Goal: Information Seeking & Learning: Learn about a topic

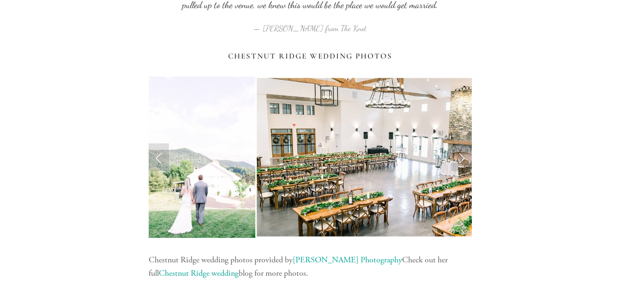
scroll to position [950, 0]
click at [463, 157] on link "Next Slide" at bounding box center [462, 157] width 20 height 28
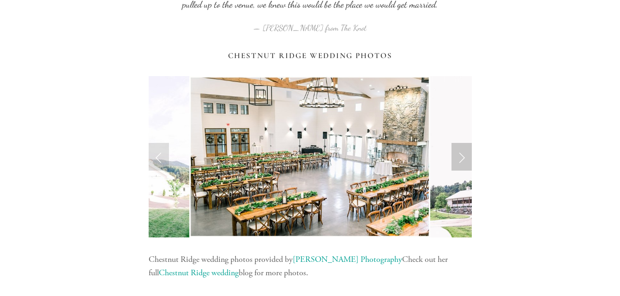
click at [463, 157] on link "Next Slide" at bounding box center [462, 157] width 20 height 28
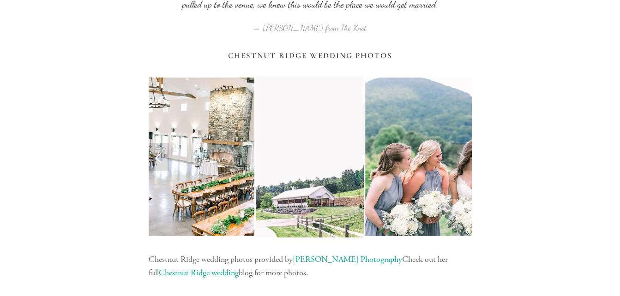
click at [463, 157] on link "Next Slide" at bounding box center [462, 157] width 20 height 28
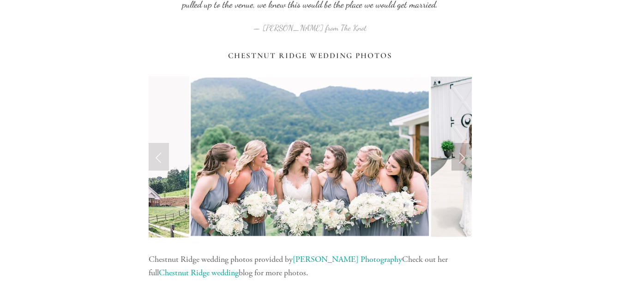
click at [463, 157] on link "Next Slide" at bounding box center [462, 157] width 20 height 28
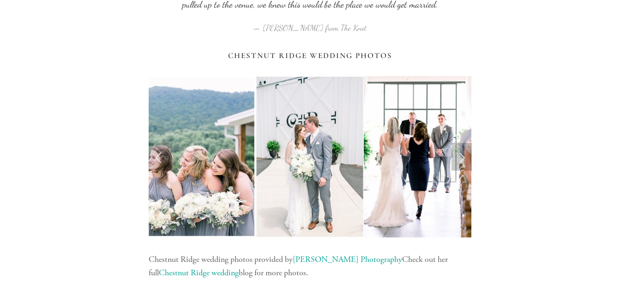
click at [463, 157] on link "Next Slide" at bounding box center [462, 157] width 20 height 28
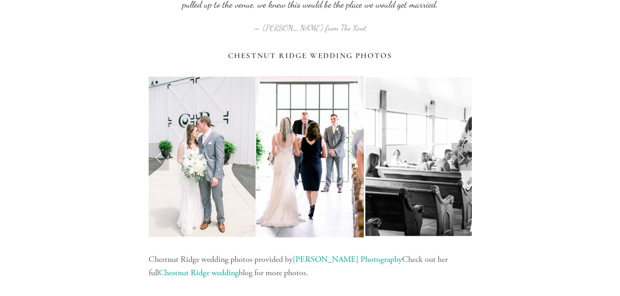
click at [463, 157] on link "Next Slide" at bounding box center [462, 157] width 20 height 28
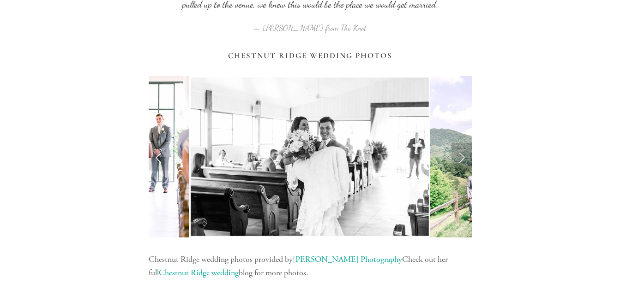
click at [463, 157] on link "Next Slide" at bounding box center [462, 157] width 20 height 28
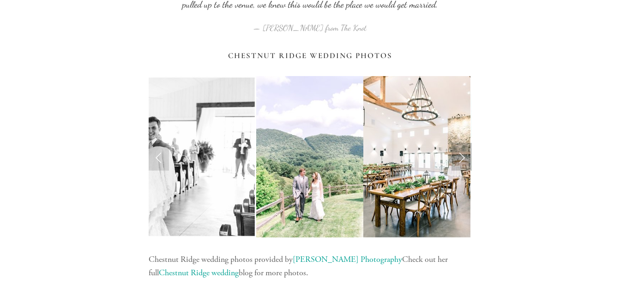
click at [463, 157] on link "Next Slide" at bounding box center [462, 157] width 20 height 28
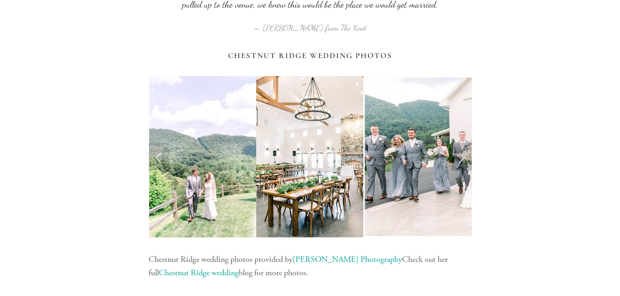
click at [463, 157] on link "Next Slide" at bounding box center [462, 157] width 20 height 28
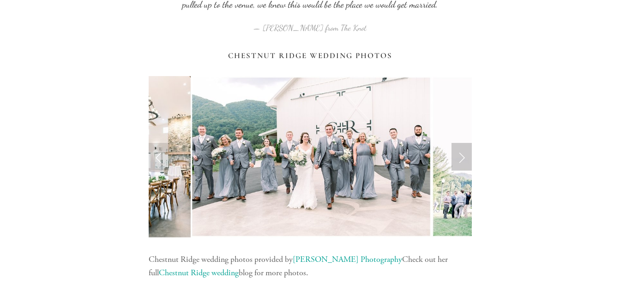
click at [463, 157] on link "Next Slide" at bounding box center [462, 157] width 20 height 28
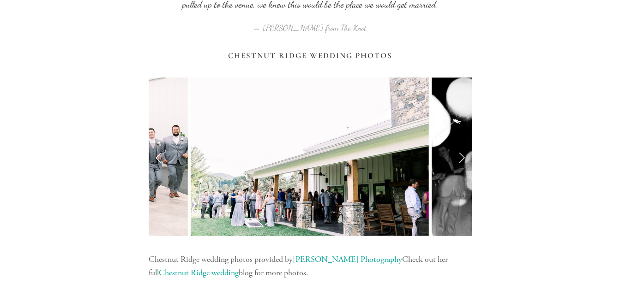
click at [463, 157] on link "Next Slide" at bounding box center [462, 157] width 20 height 28
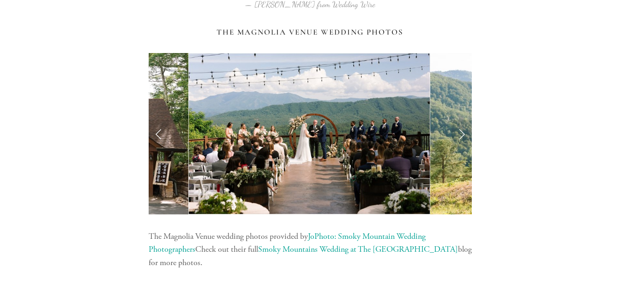
scroll to position [1928, 0]
click at [459, 133] on link "Next Slide" at bounding box center [462, 134] width 20 height 28
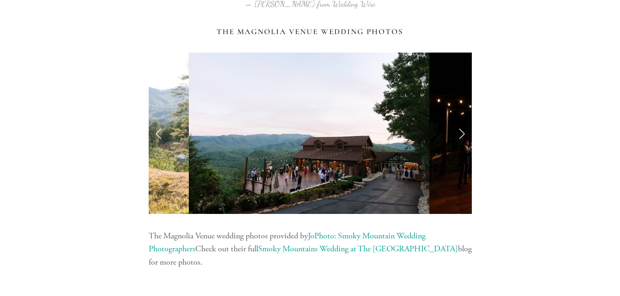
click at [459, 133] on link "Next Slide" at bounding box center [462, 134] width 20 height 28
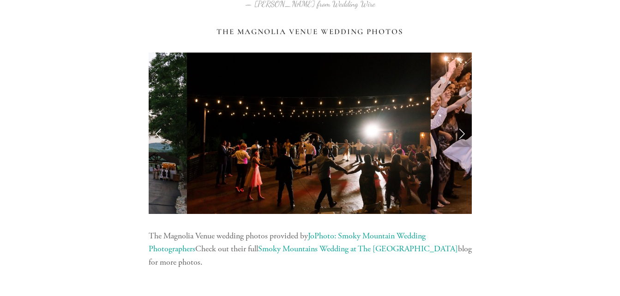
click at [459, 133] on link "Next Slide" at bounding box center [462, 134] width 20 height 28
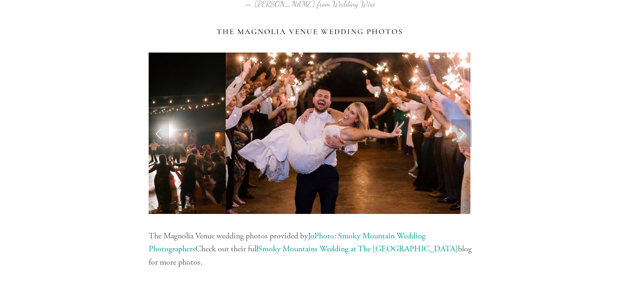
click at [459, 133] on link "Next Slide" at bounding box center [462, 134] width 20 height 28
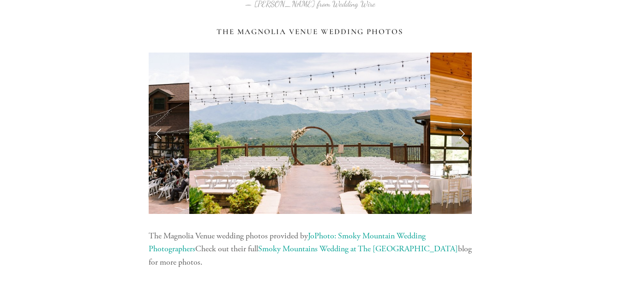
click at [461, 138] on link "Next Slide" at bounding box center [462, 134] width 20 height 28
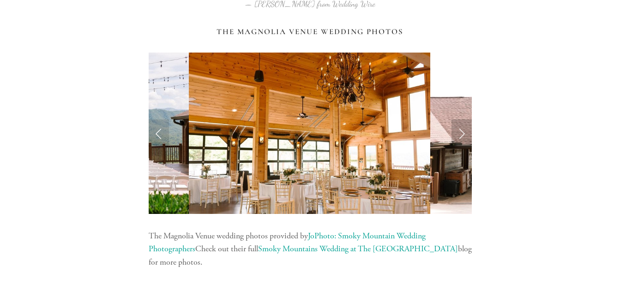
click at [461, 138] on link "Next Slide" at bounding box center [462, 134] width 20 height 28
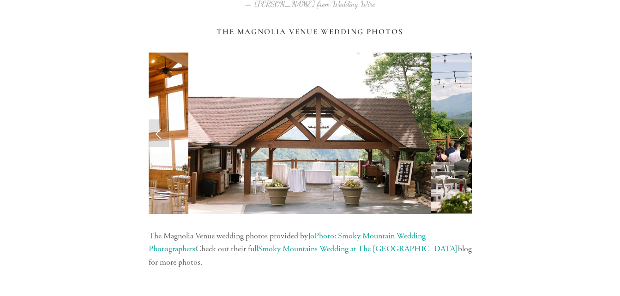
click at [459, 135] on link "Next Slide" at bounding box center [462, 134] width 20 height 28
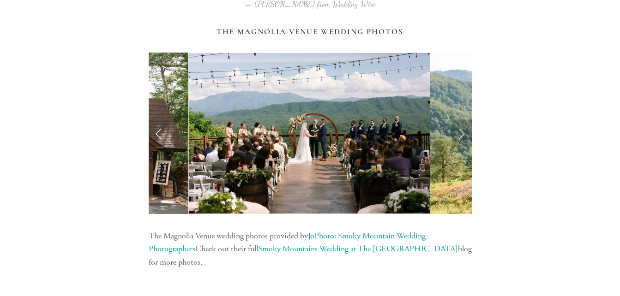
click at [459, 135] on link "Next Slide" at bounding box center [462, 134] width 20 height 28
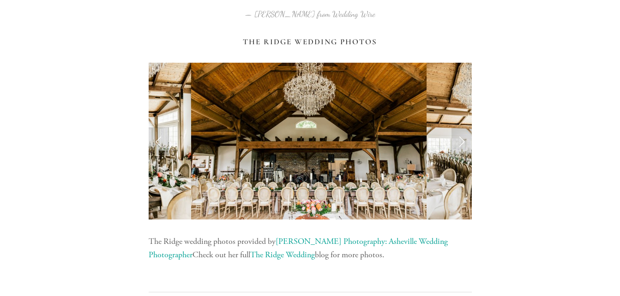
scroll to position [2969, 0]
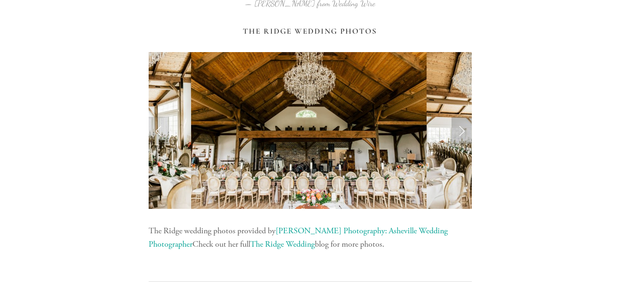
click at [462, 130] on link "Next Slide" at bounding box center [462, 131] width 20 height 28
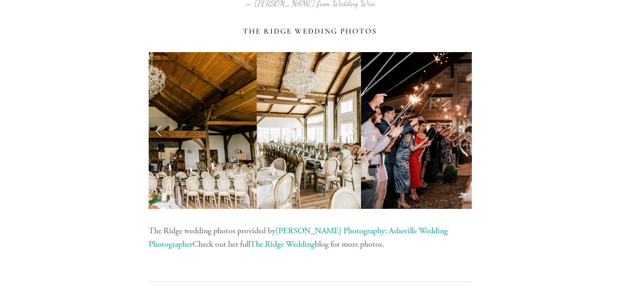
click at [462, 130] on link "Next Slide" at bounding box center [462, 131] width 20 height 28
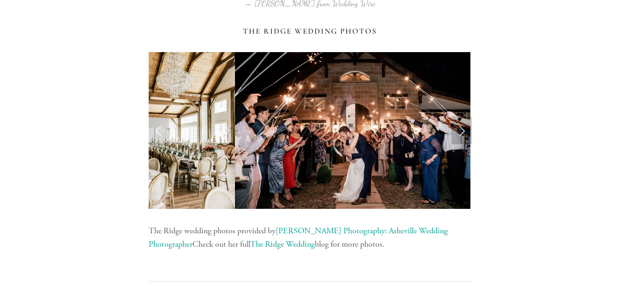
click at [462, 130] on link "Next Slide" at bounding box center [462, 131] width 20 height 28
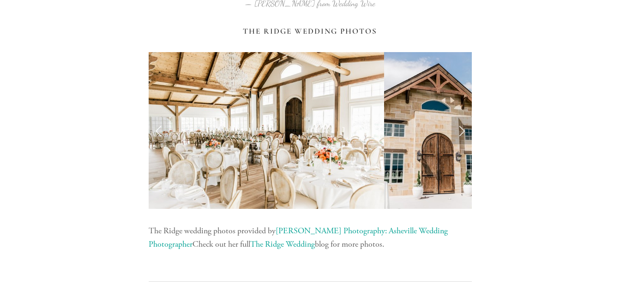
click at [462, 130] on link "Next Slide" at bounding box center [462, 131] width 20 height 28
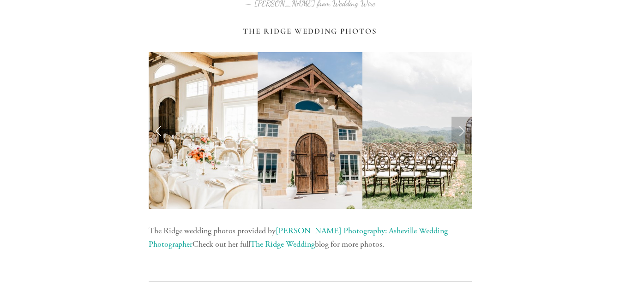
click at [462, 130] on link "Next Slide" at bounding box center [462, 131] width 20 height 28
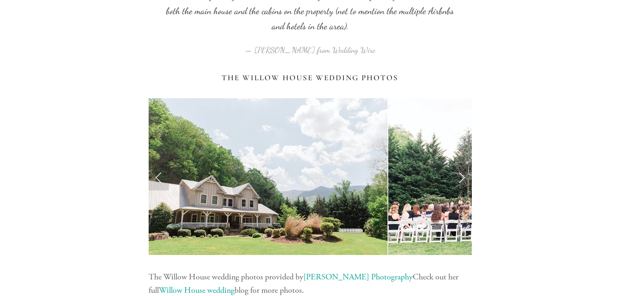
scroll to position [3974, 0]
click at [462, 177] on link "Next Slide" at bounding box center [462, 177] width 20 height 28
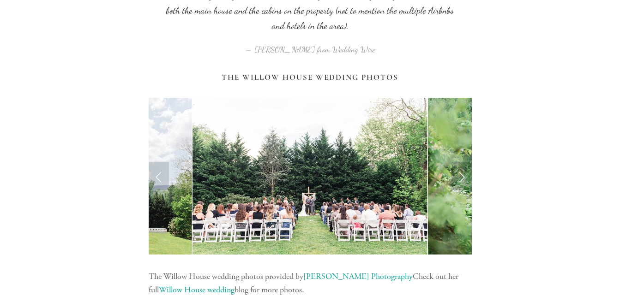
click at [462, 177] on link "Next Slide" at bounding box center [462, 177] width 20 height 28
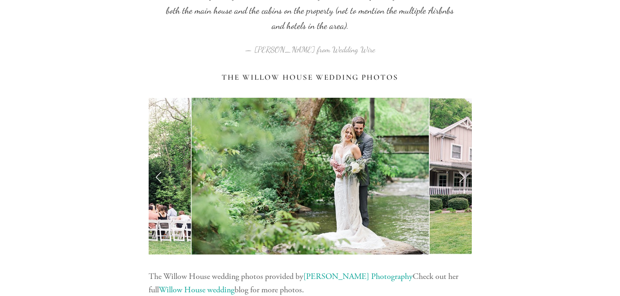
click at [462, 177] on link "Next Slide" at bounding box center [462, 177] width 20 height 28
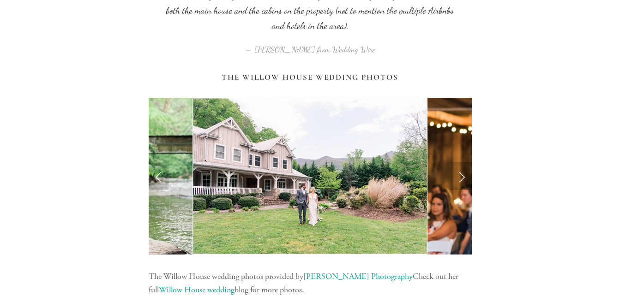
click at [462, 177] on link "Next Slide" at bounding box center [462, 177] width 20 height 28
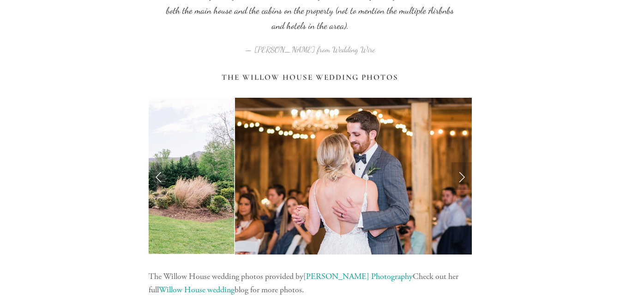
click at [462, 177] on link "Next Slide" at bounding box center [462, 177] width 20 height 28
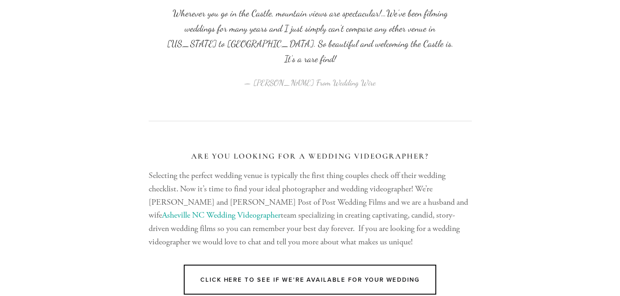
scroll to position [5484, 0]
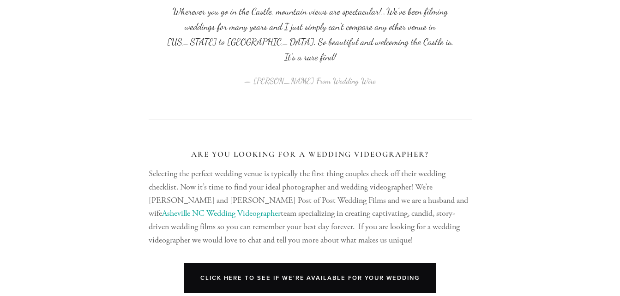
click at [275, 263] on link "Click Here to see if we're available for your wedding" at bounding box center [310, 278] width 253 height 30
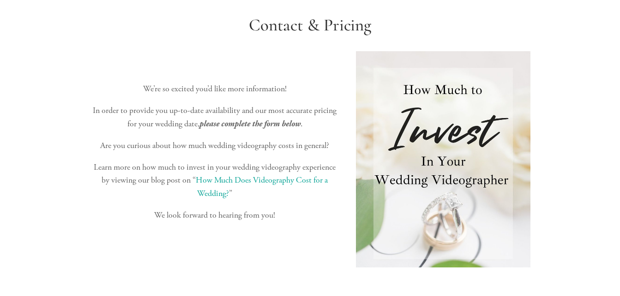
scroll to position [140, 0]
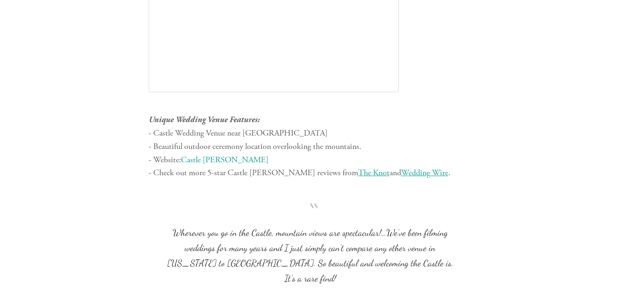
scroll to position [5250, 0]
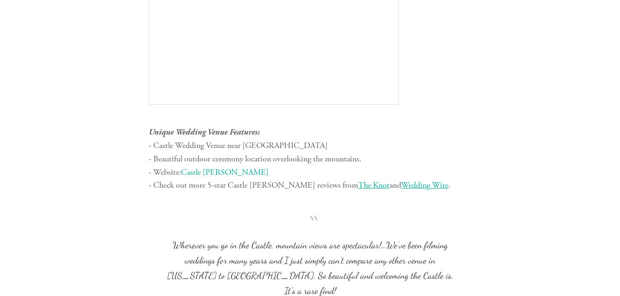
click at [201, 171] on link "Castle [PERSON_NAME]" at bounding box center [225, 172] width 88 height 11
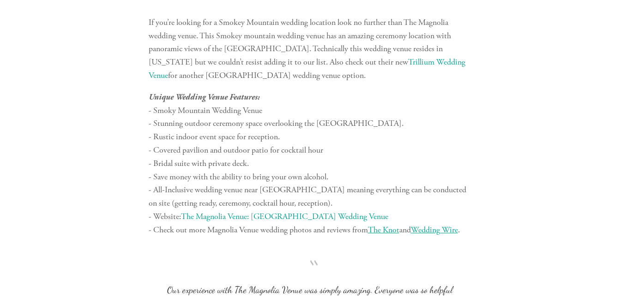
scroll to position [1633, 0]
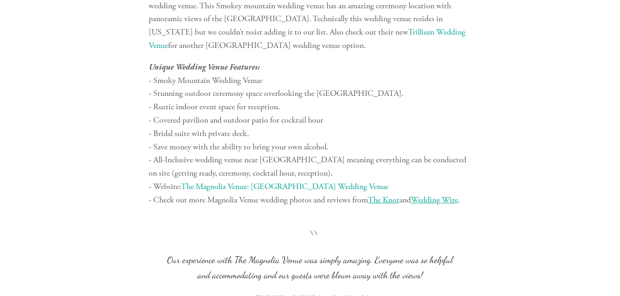
click at [228, 187] on link "The Magnolia Venue: [GEOGRAPHIC_DATA] Wedding Venue" at bounding box center [284, 186] width 207 height 11
